Goal: Navigation & Orientation: Find specific page/section

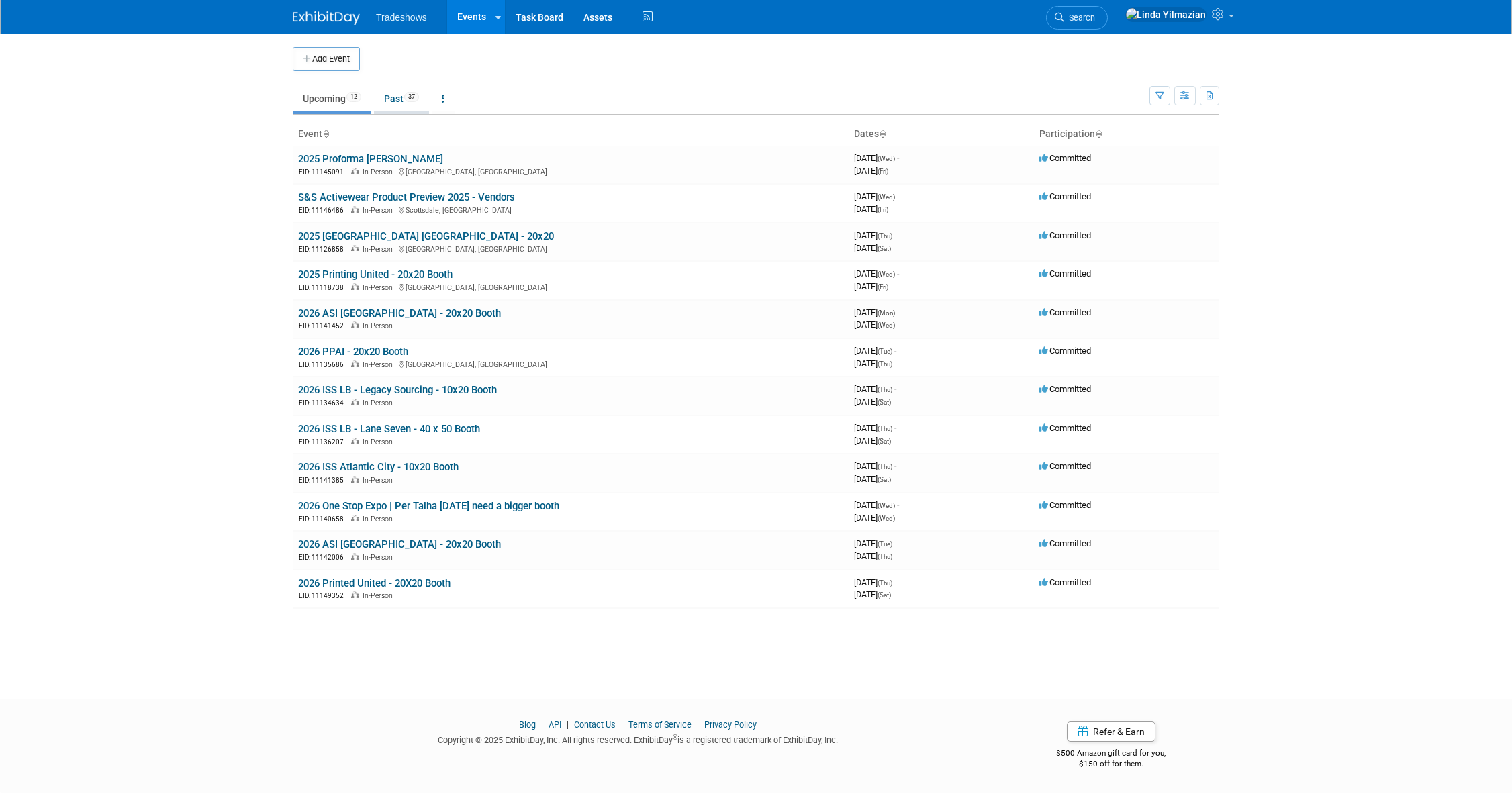
click at [396, 90] on link "Past 37" at bounding box center [401, 98] width 55 height 25
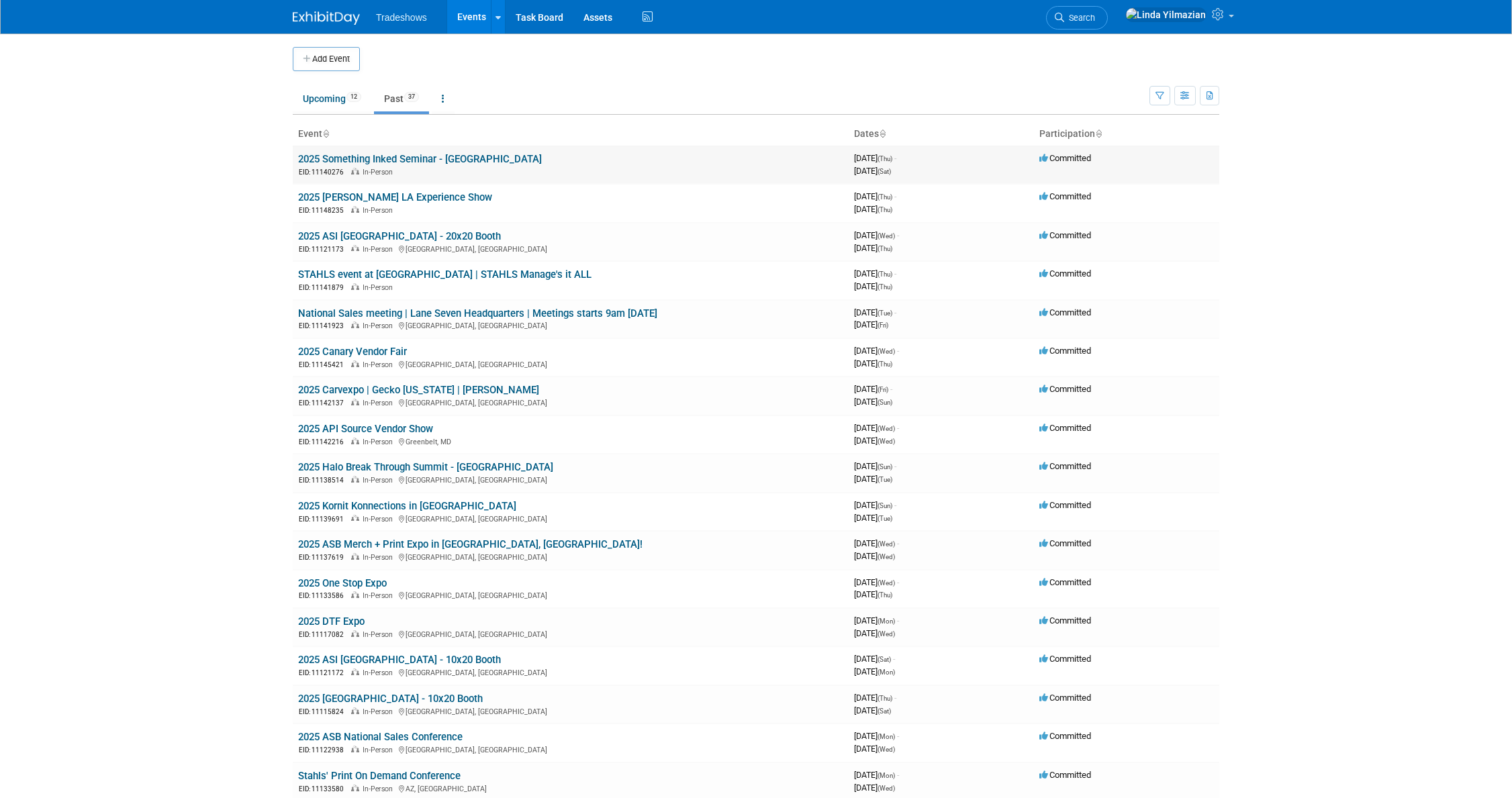
click at [396, 160] on link "2025 Something Inked Seminar - [GEOGRAPHIC_DATA]" at bounding box center [420, 159] width 243 height 12
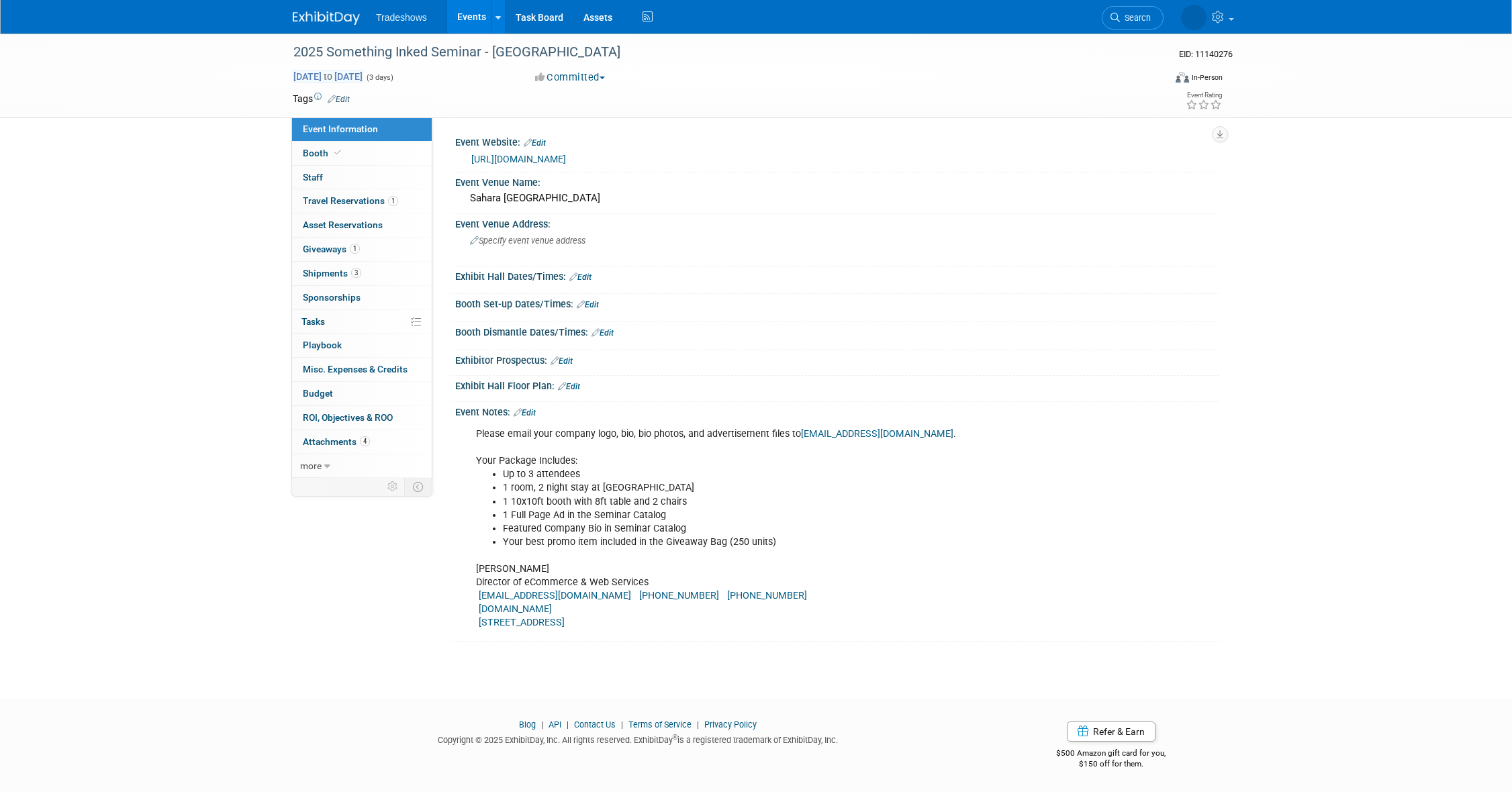
click at [363, 78] on span "Aug 7, 2025 to Aug 9, 2025" at bounding box center [328, 76] width 70 height 12
select select "7"
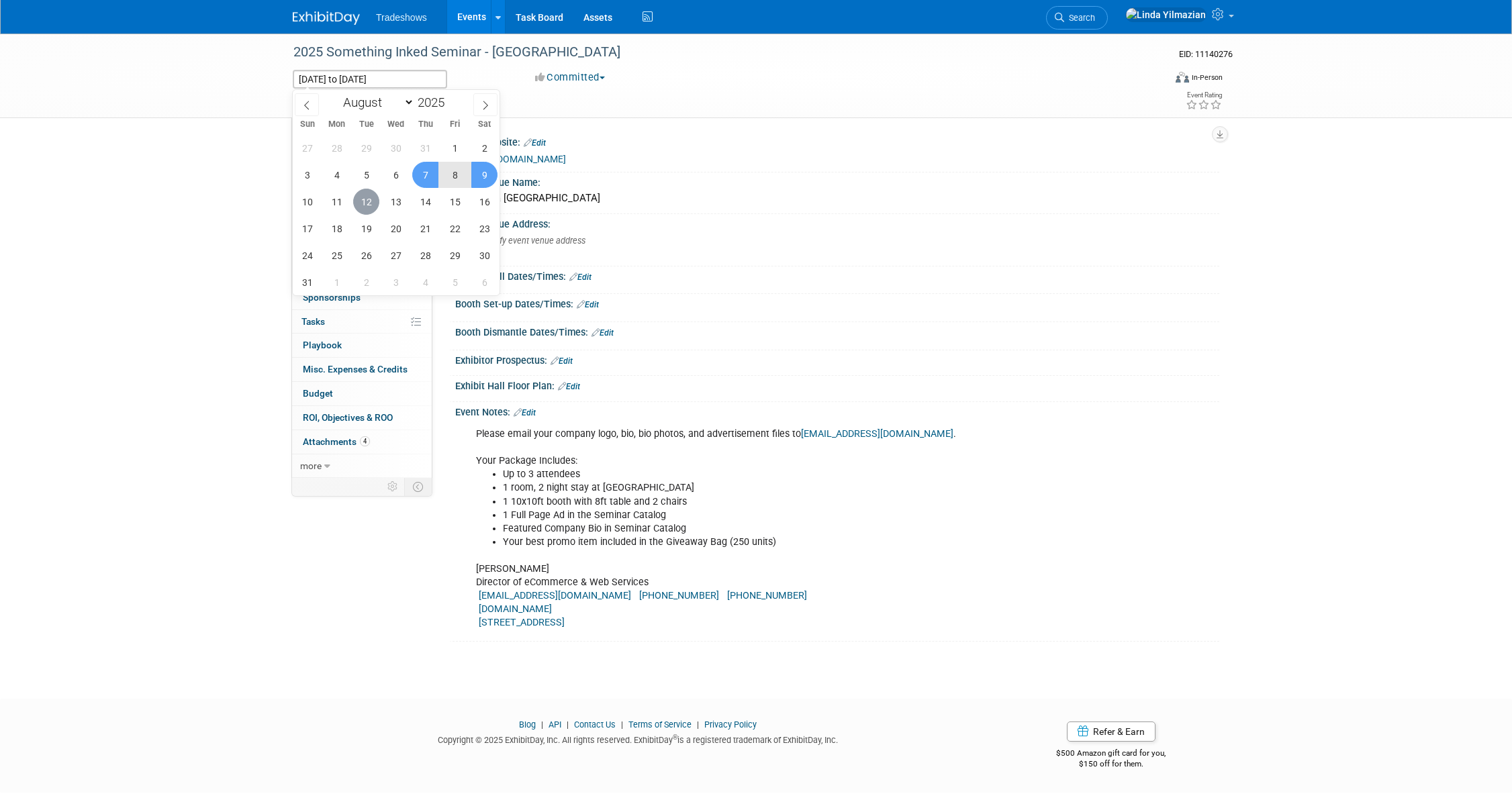
click at [373, 202] on span "12" at bounding box center [366, 202] width 26 height 26
type input "Aug 12, 2025"
click at [455, 204] on span "15" at bounding box center [455, 202] width 26 height 26
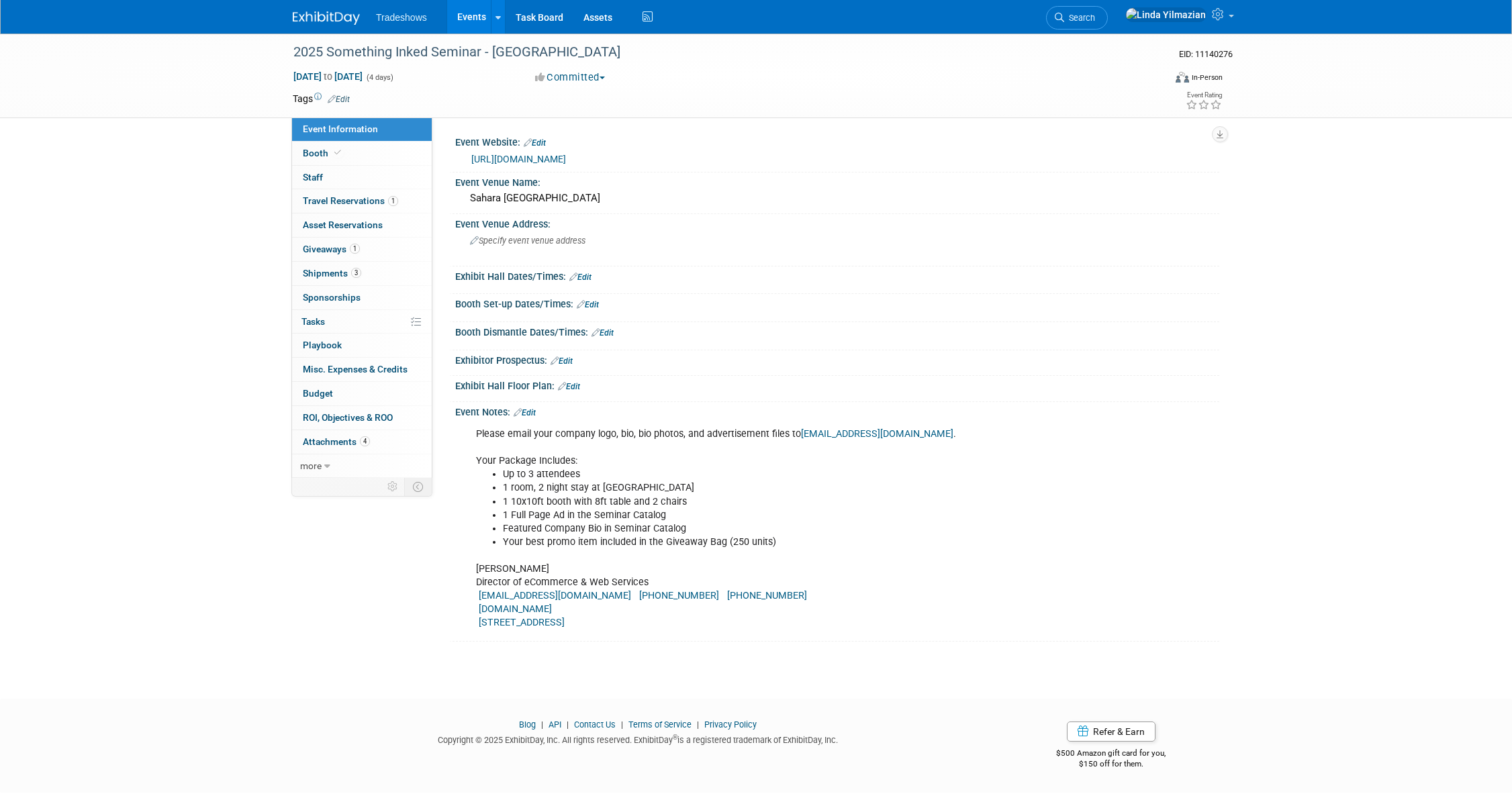
click at [472, 19] on link "Events" at bounding box center [471, 17] width 49 height 34
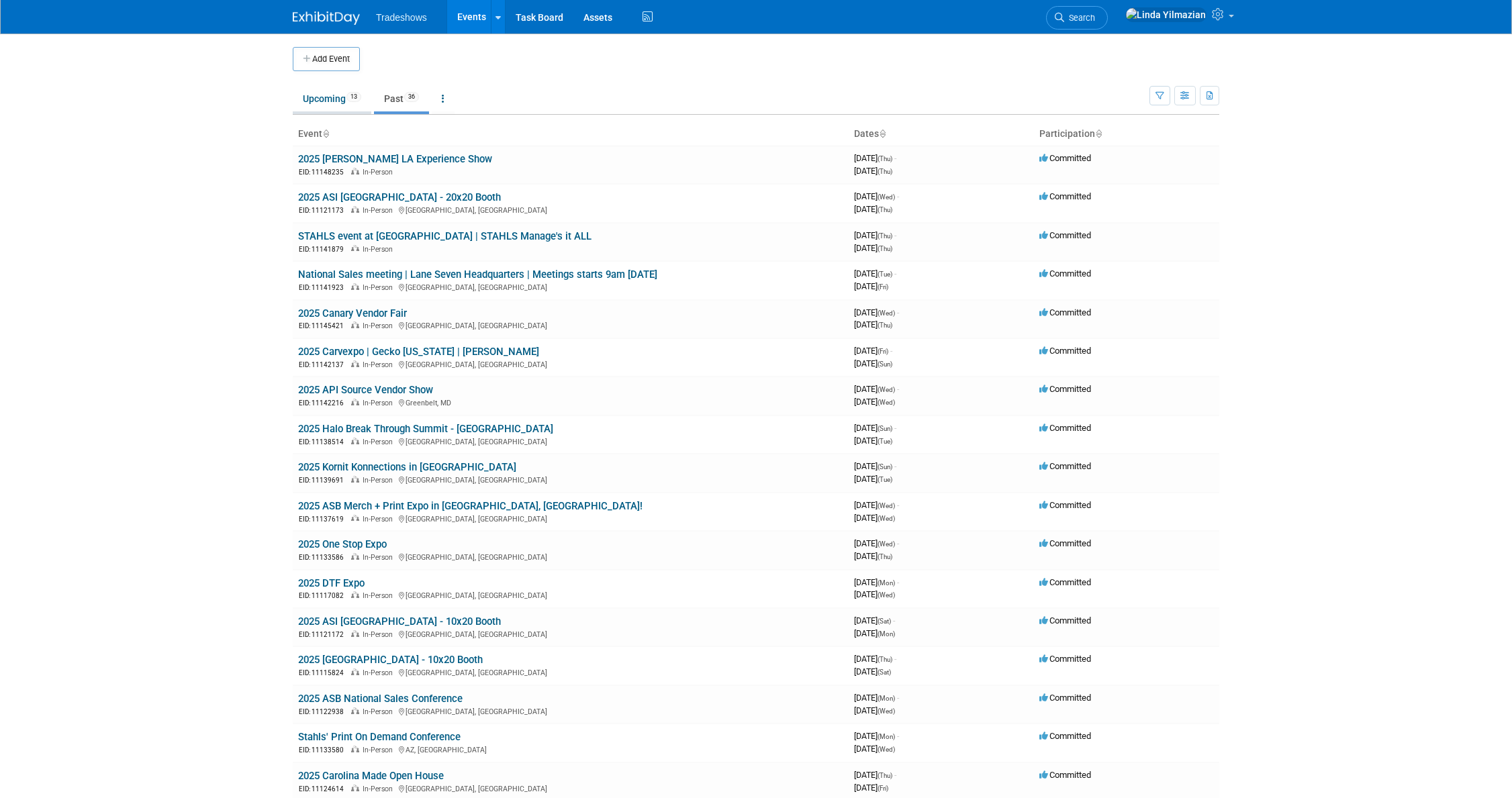
click at [324, 103] on link "Upcoming 13" at bounding box center [332, 98] width 78 height 25
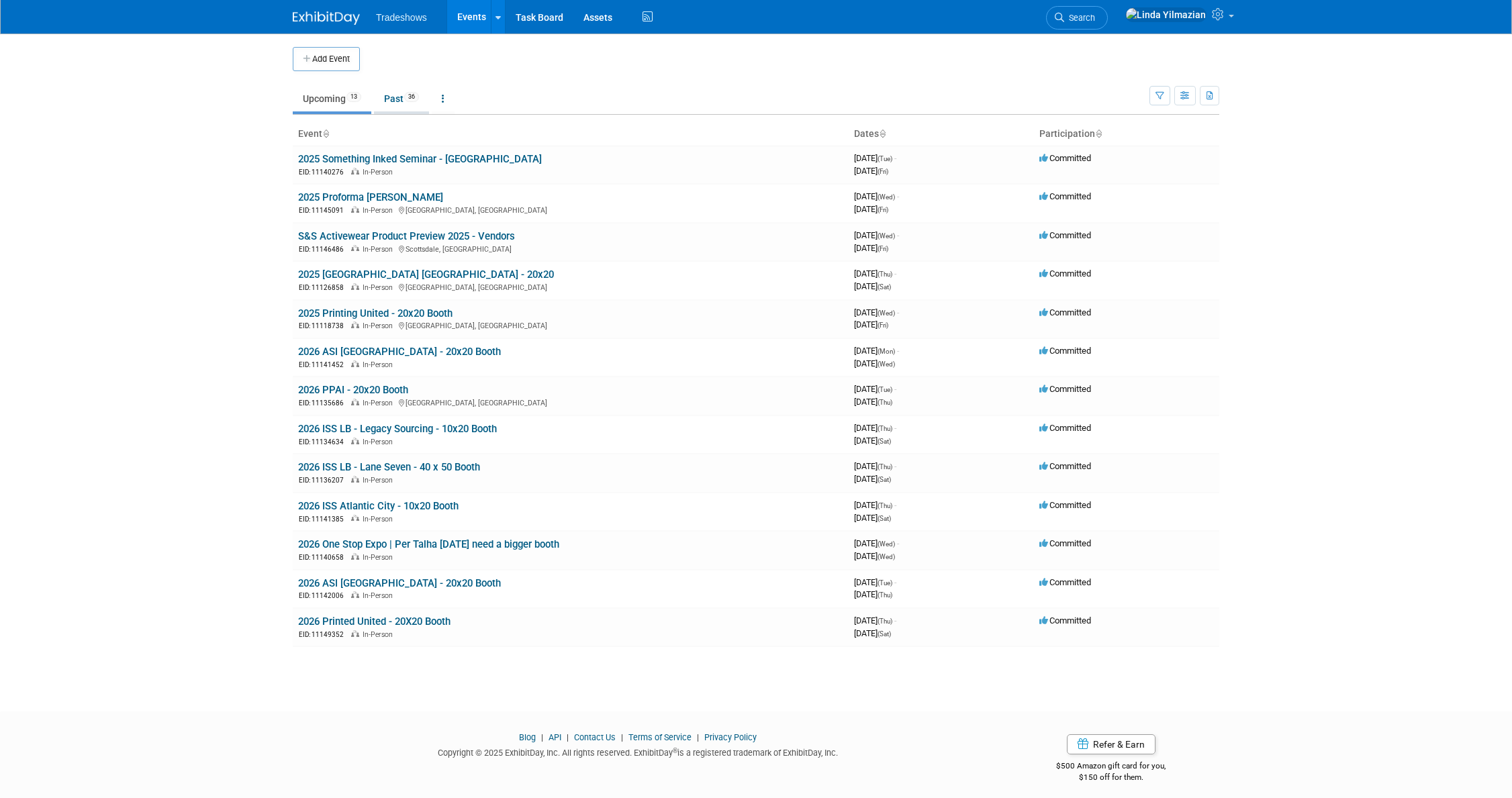
click at [390, 104] on link "Past 36" at bounding box center [401, 98] width 55 height 25
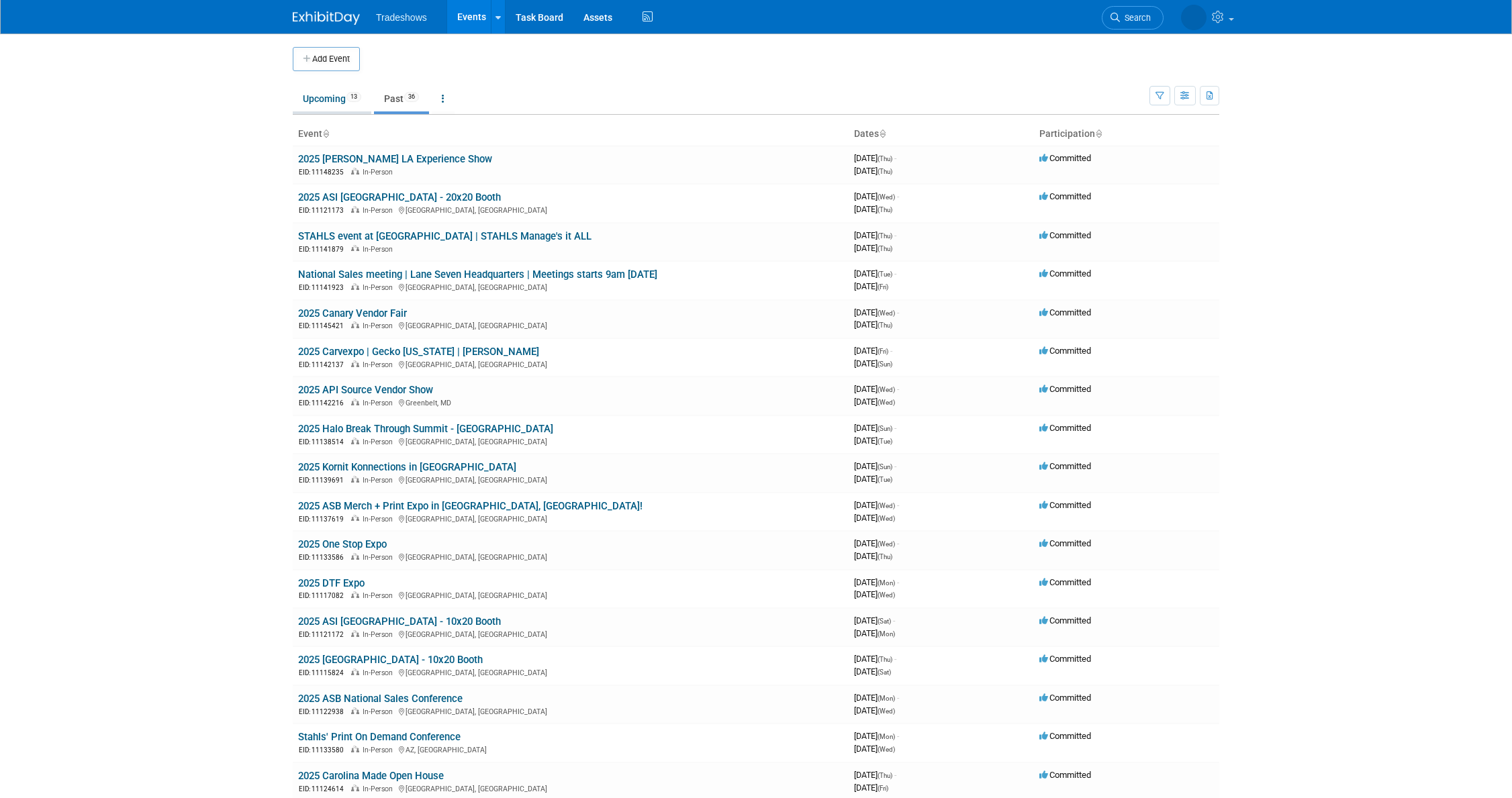
click at [342, 105] on link "Upcoming 13" at bounding box center [332, 98] width 78 height 25
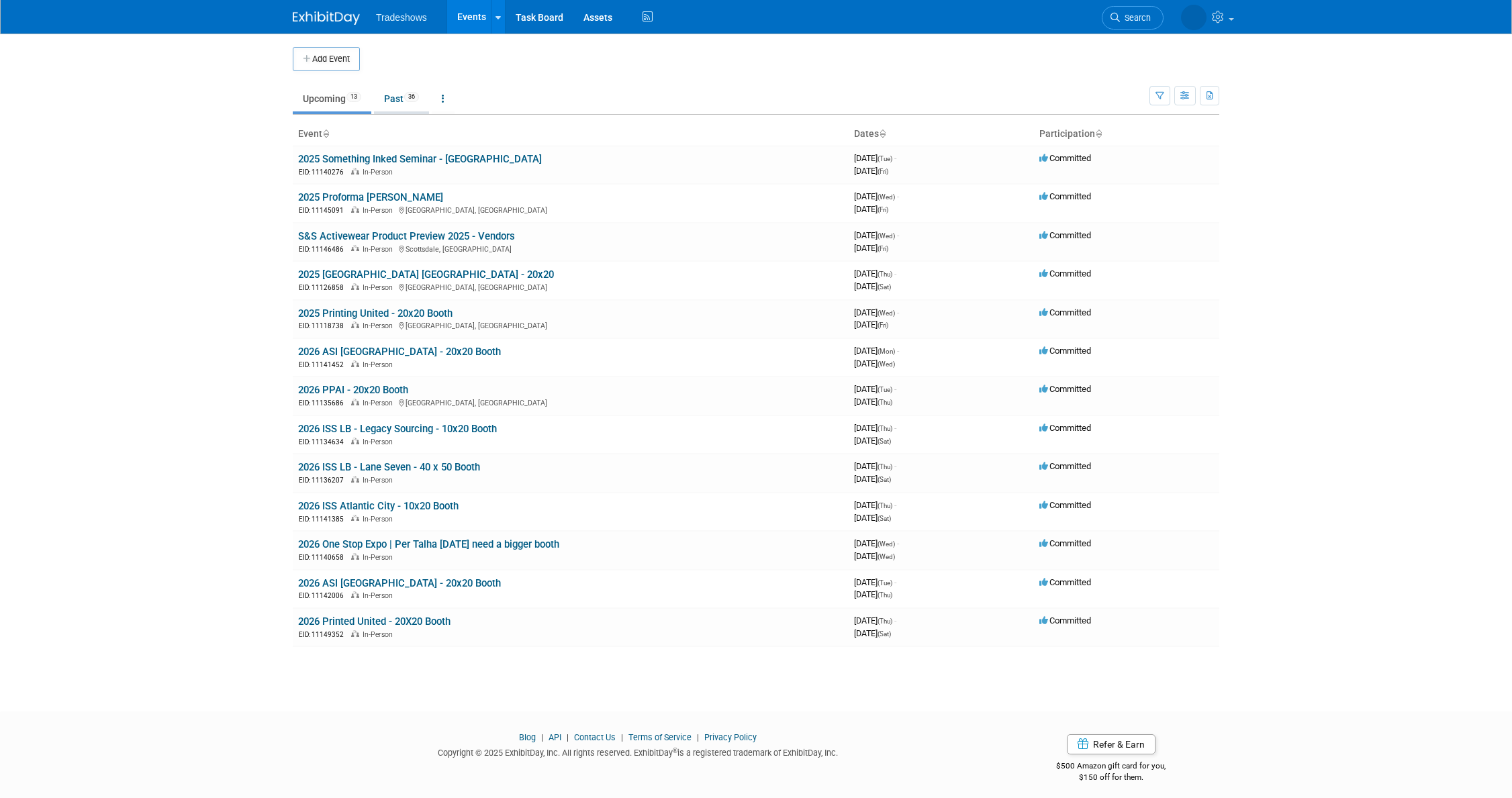
click at [393, 94] on link "Past 36" at bounding box center [401, 98] width 55 height 25
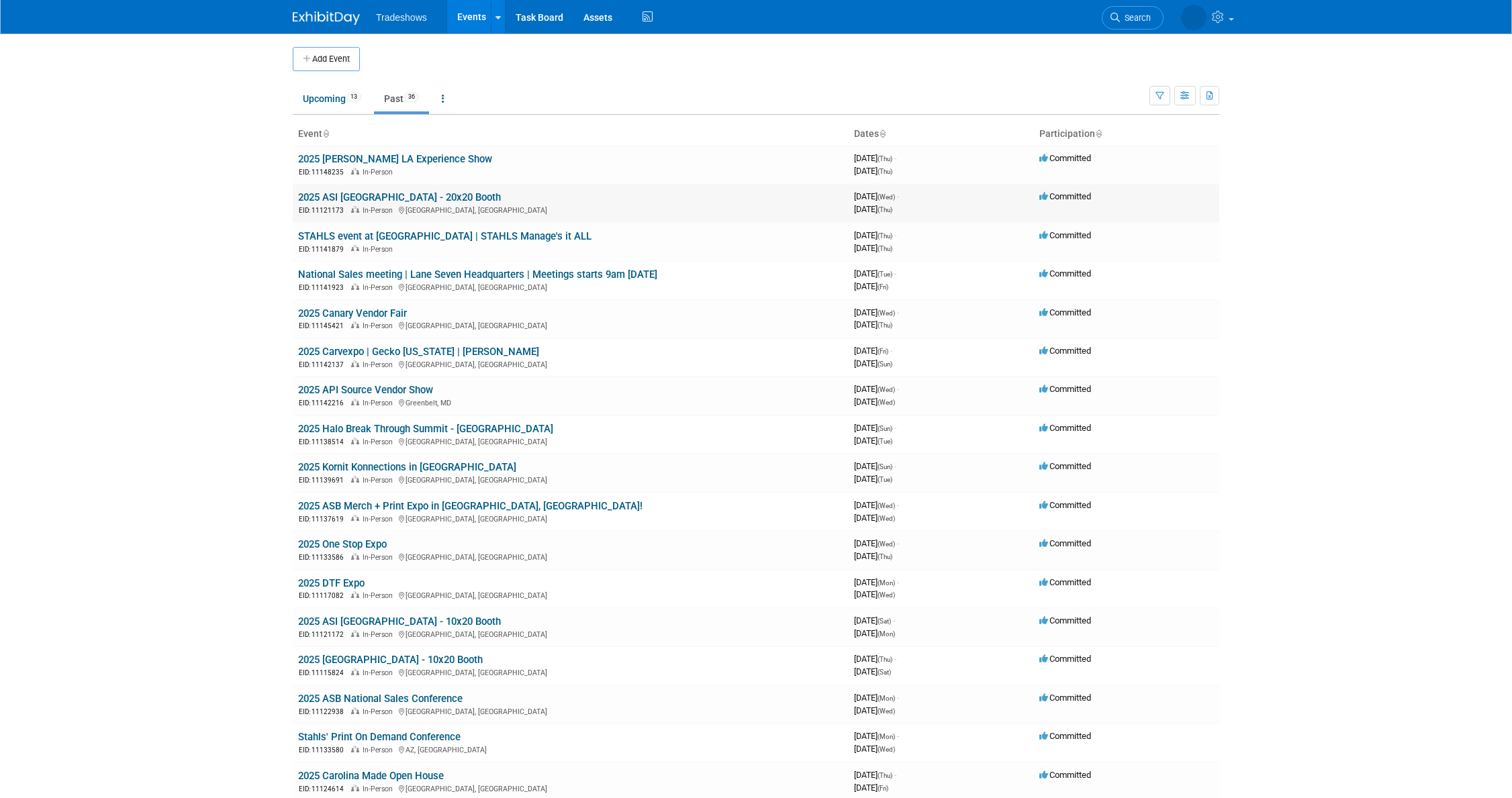
click at [373, 196] on link "2025 ASI [GEOGRAPHIC_DATA] - 20x20 Booth" at bounding box center [399, 197] width 203 height 12
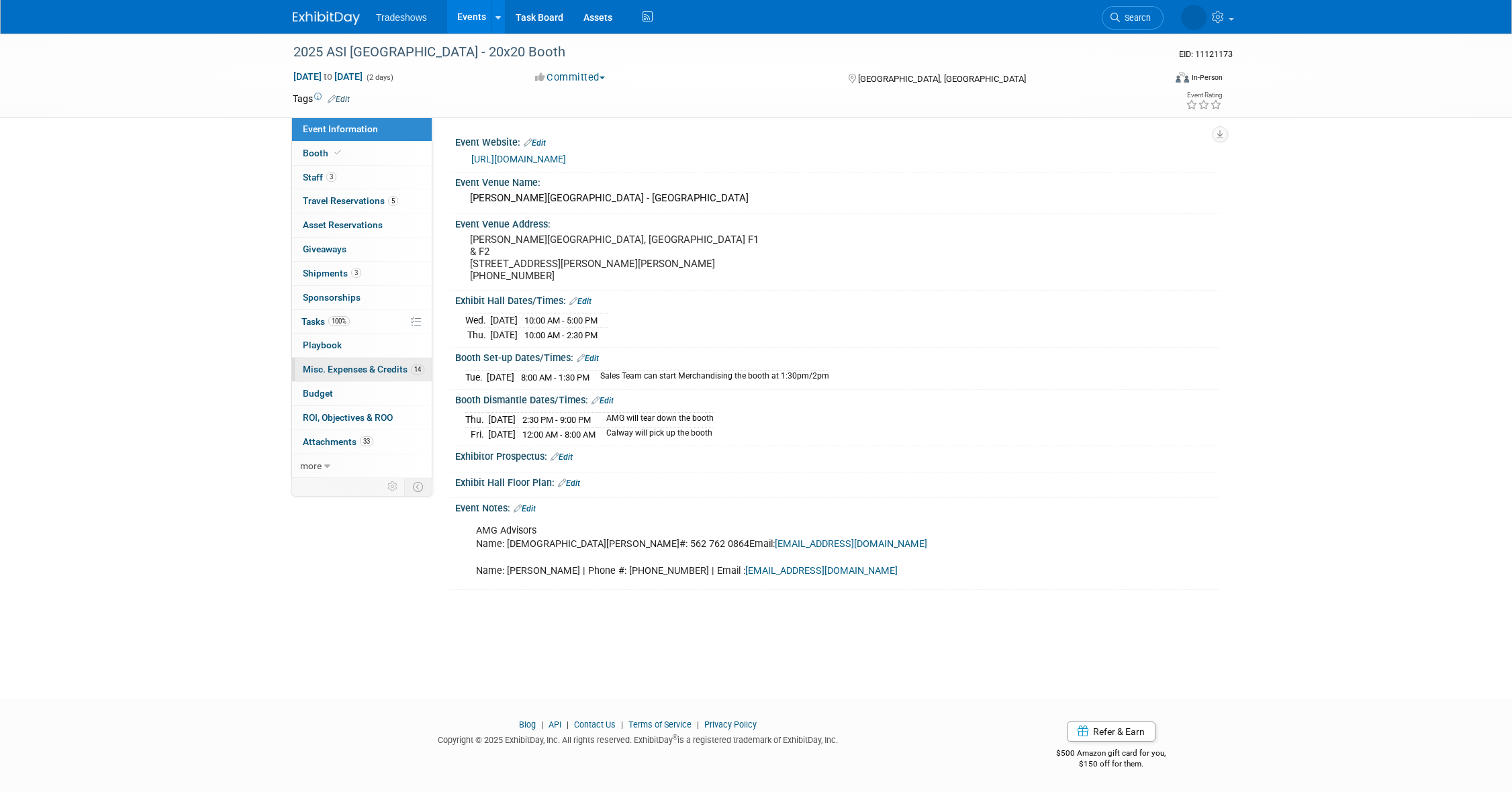
click at [327, 382] on link "14 Misc. Expenses & Credits 14" at bounding box center [362, 369] width 140 height 23
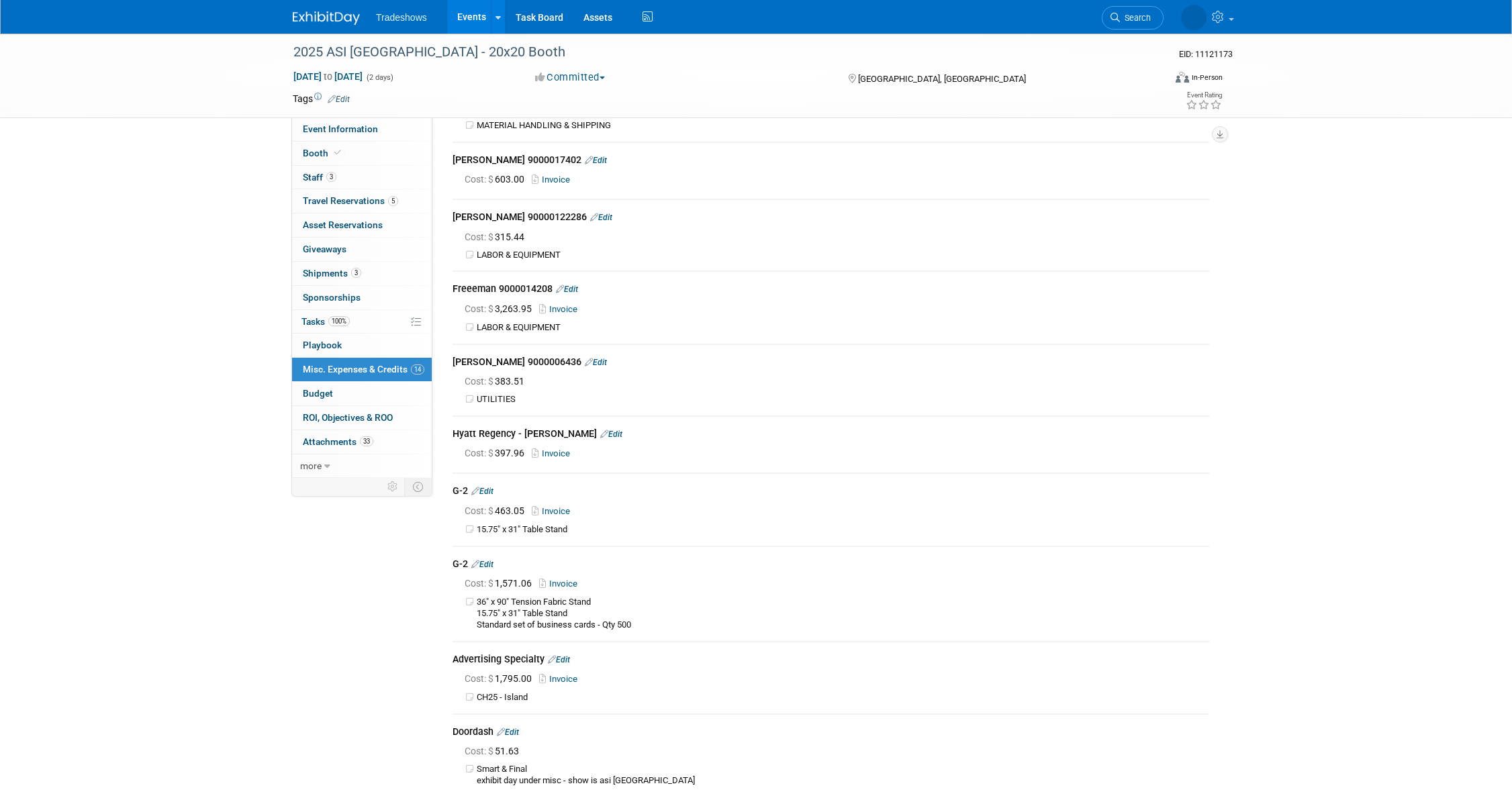
scroll to position [331, 0]
click at [316, 467] on span "more" at bounding box center [310, 466] width 22 height 10
click at [331, 422] on link "0 ROI, Objectives & ROO 0" at bounding box center [362, 417] width 140 height 23
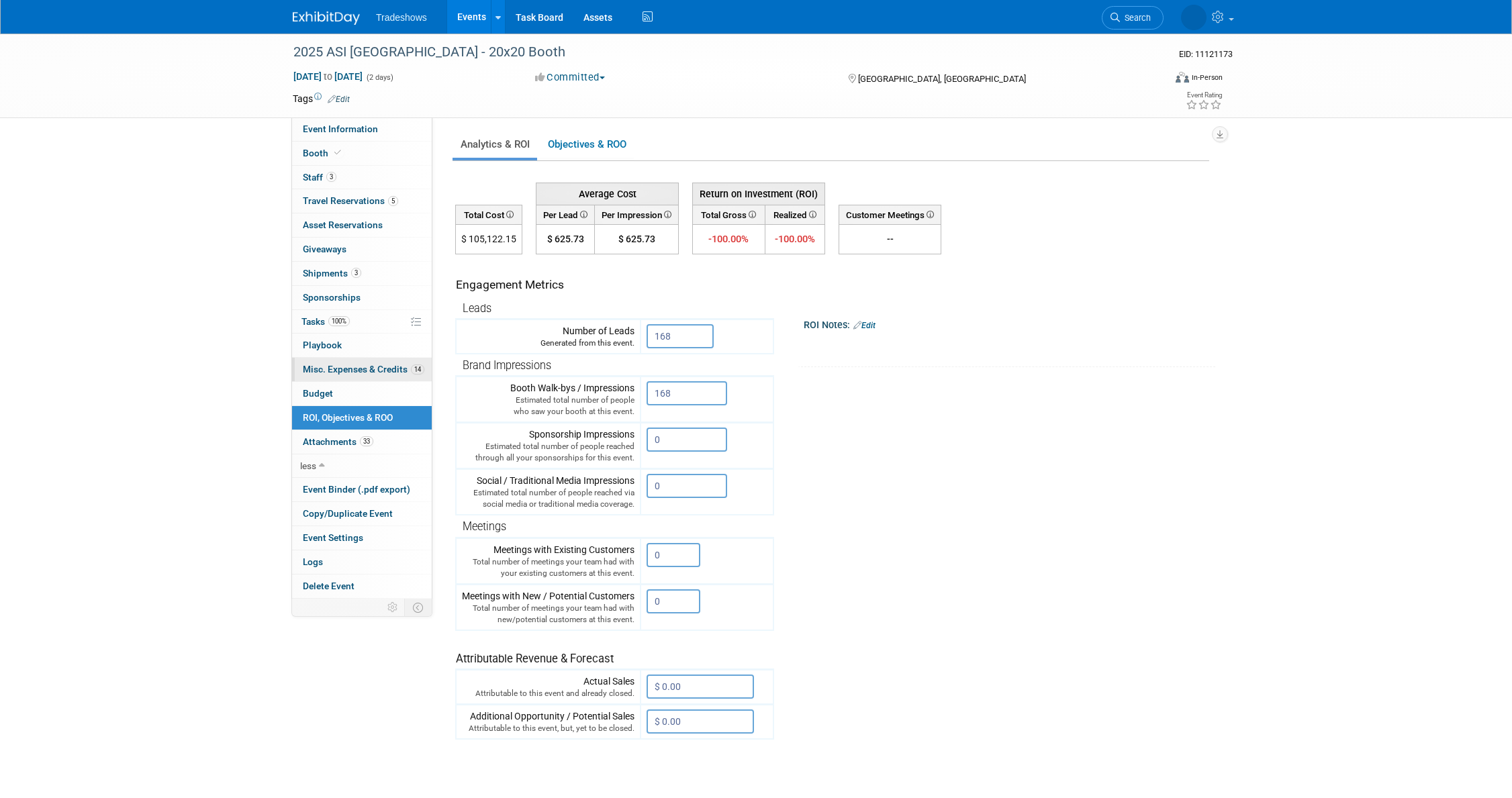
click at [304, 365] on span "Misc. Expenses & Credits 14" at bounding box center [363, 369] width 122 height 10
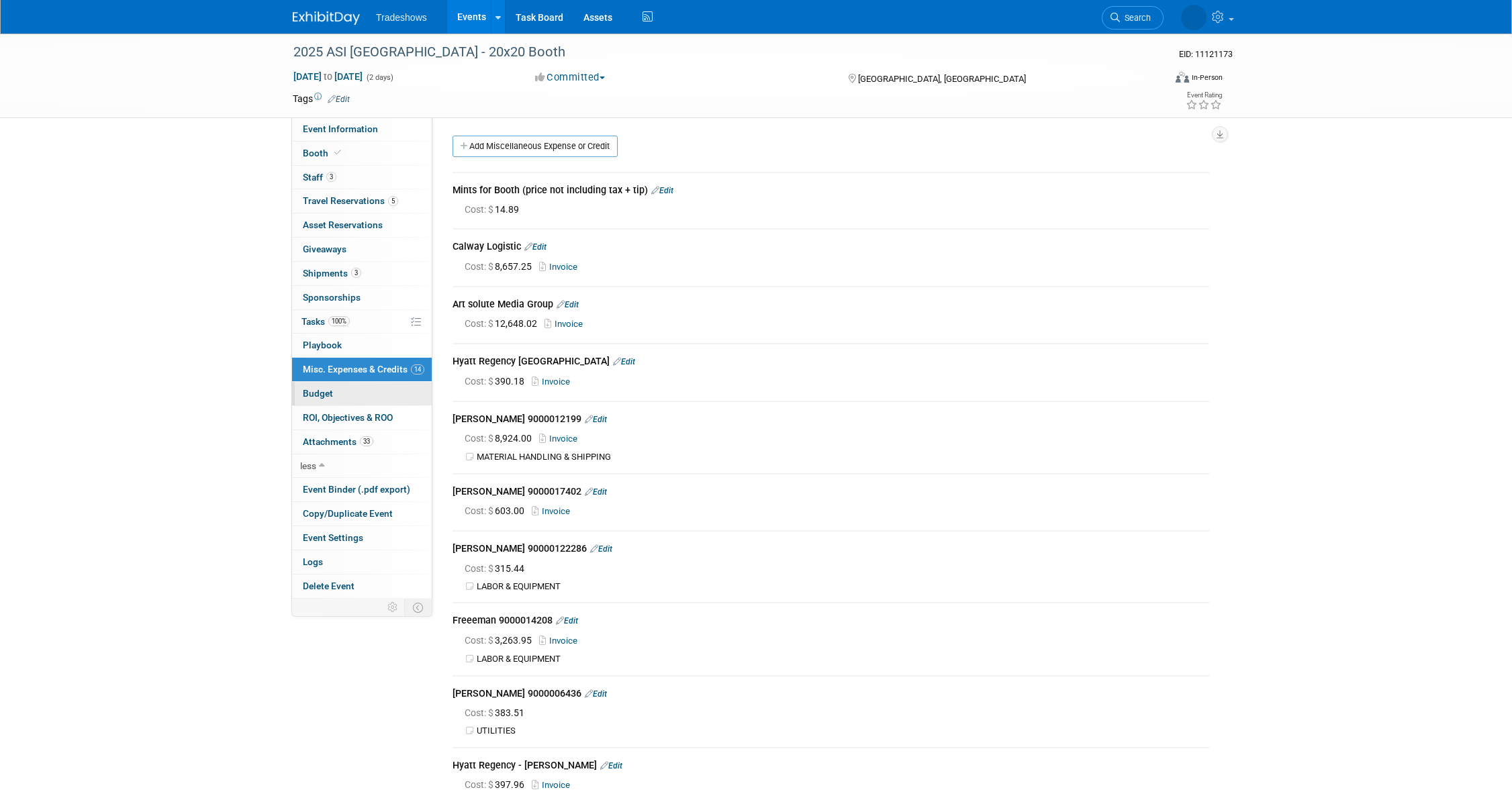
click at [331, 393] on link "Budget" at bounding box center [362, 393] width 140 height 23
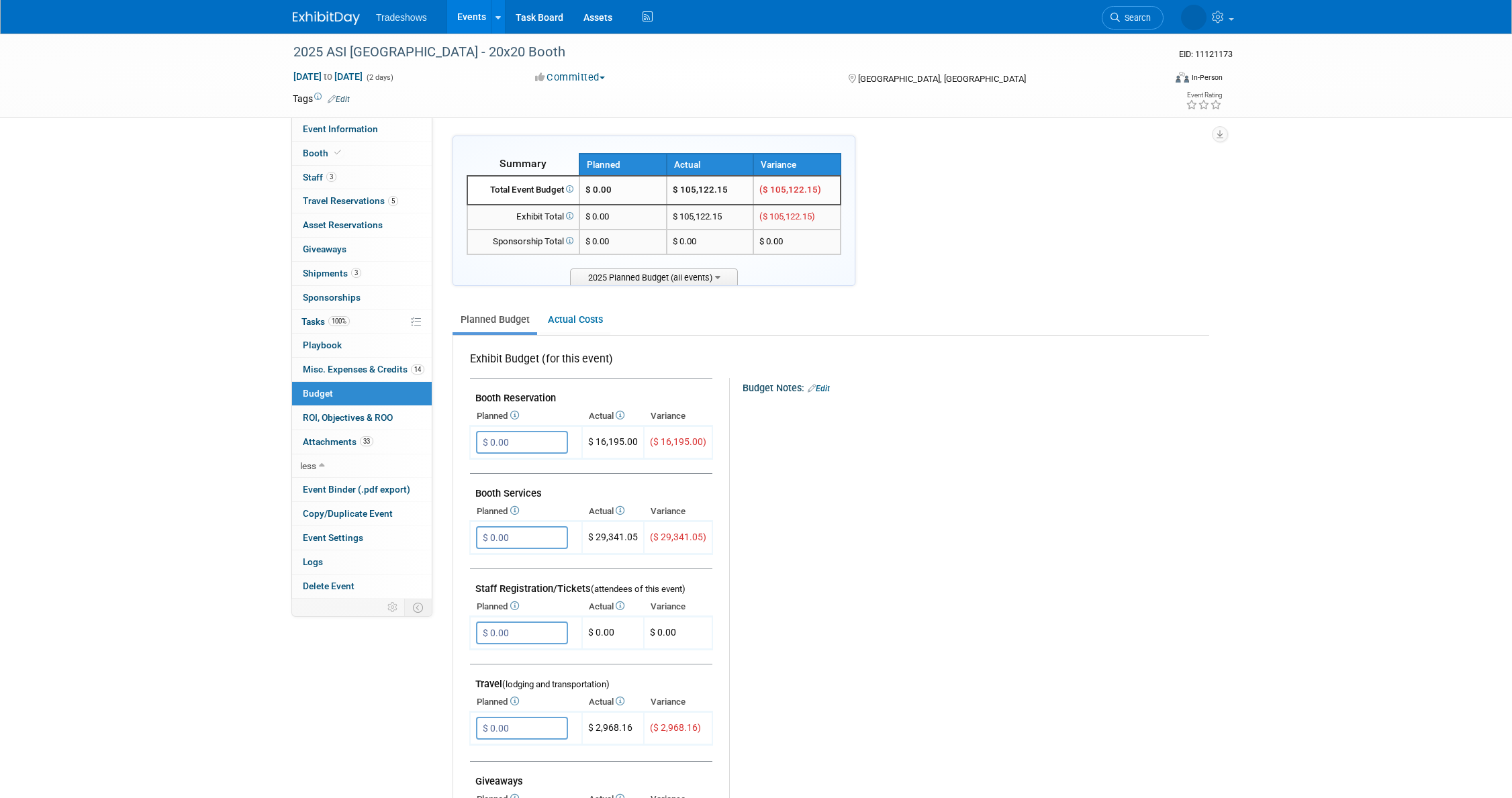
click at [463, 17] on link "Events" at bounding box center [471, 17] width 49 height 34
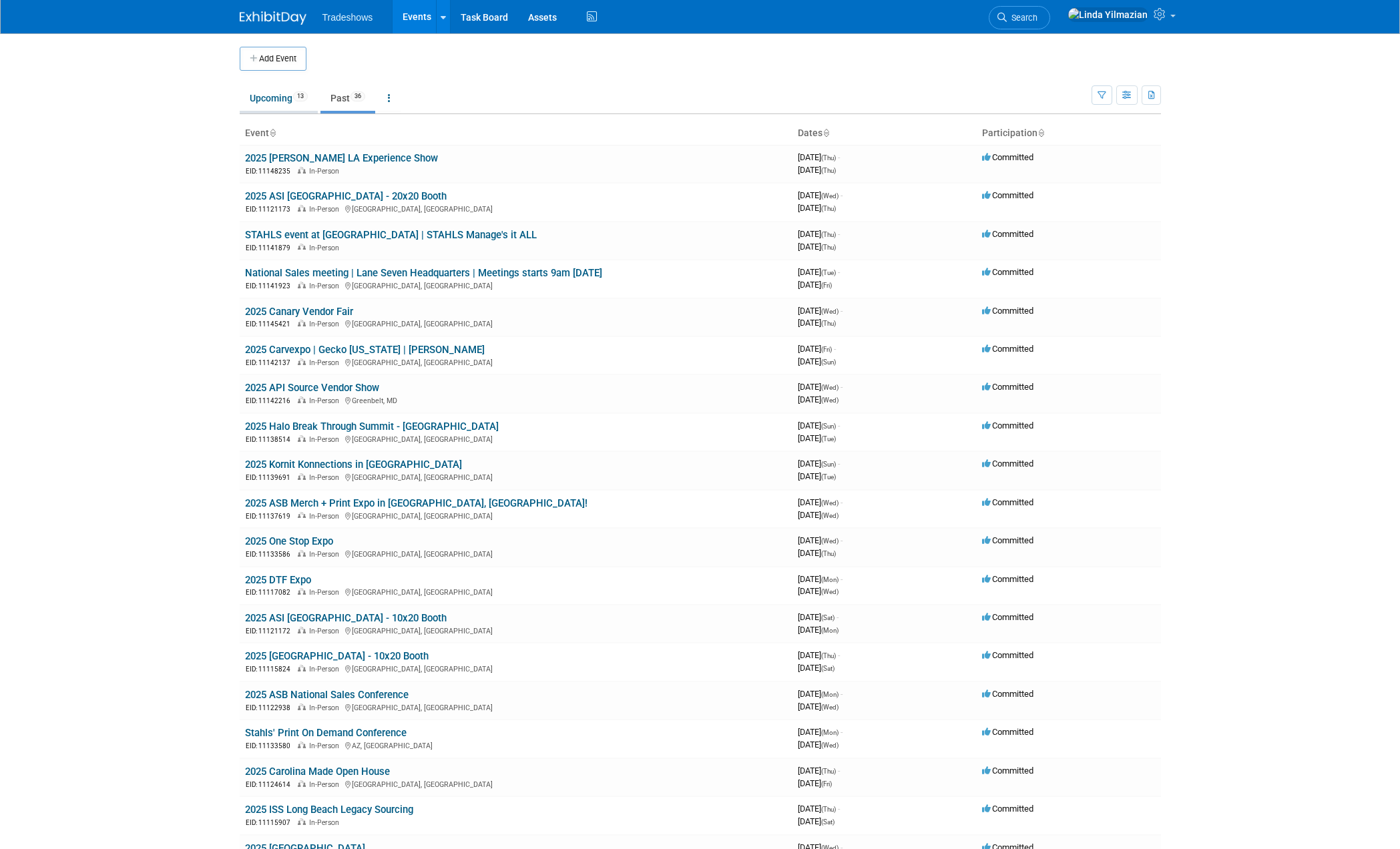
click at [266, 102] on link "Upcoming 13" at bounding box center [278, 98] width 78 height 25
